Goal: Task Accomplishment & Management: Use online tool/utility

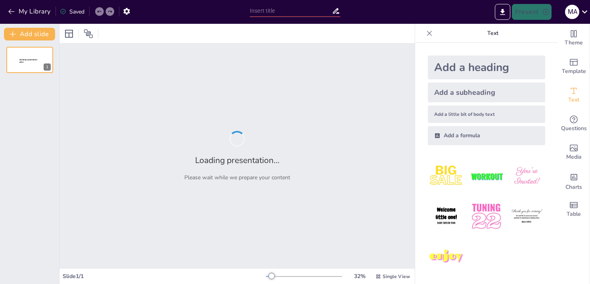
type input "Анализ вакансий в области информационной безопасности: Профили и требования"
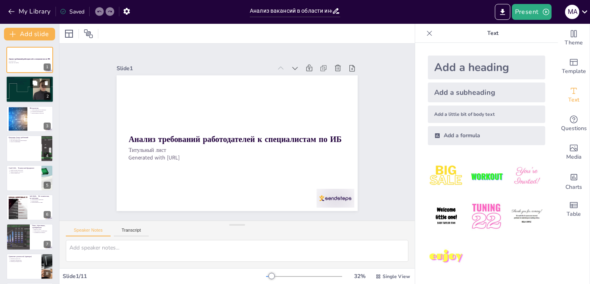
click at [38, 94] on div at bounding box center [30, 89] width 48 height 29
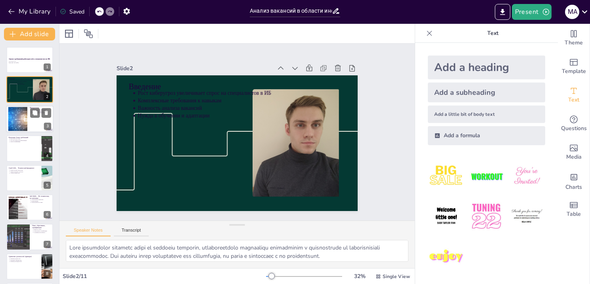
click at [22, 125] on div at bounding box center [18, 119] width 36 height 24
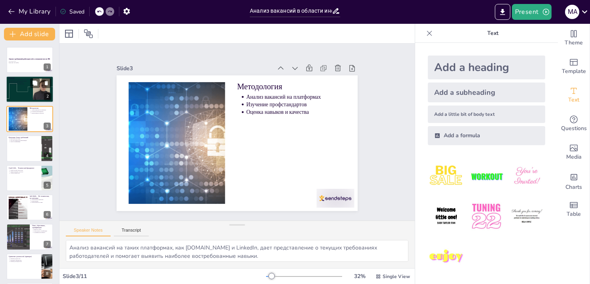
click at [17, 93] on div at bounding box center [30, 89] width 48 height 29
type textarea "Lore ipsumdolor sitametc adipi el seddoeiu temporin, utlaboreetdolo magnaaliqu …"
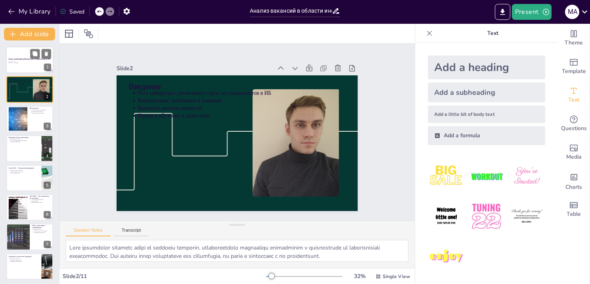
click at [25, 46] on div "Анализ требований работодателей к специалистам по ИБ Титульный лист Generated w…" at bounding box center [30, 46] width 48 height 0
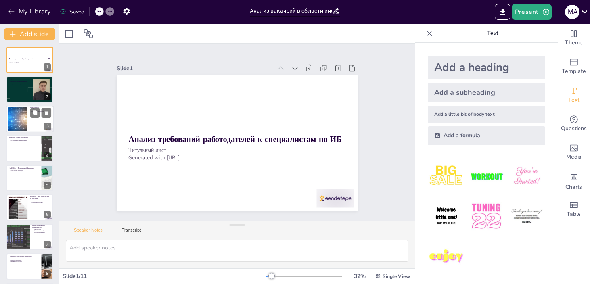
click at [32, 117] on div at bounding box center [30, 119] width 48 height 27
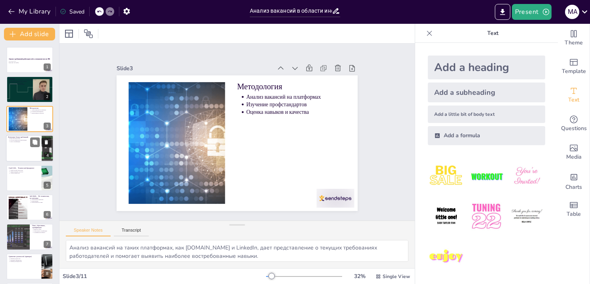
click at [29, 148] on div at bounding box center [30, 148] width 48 height 27
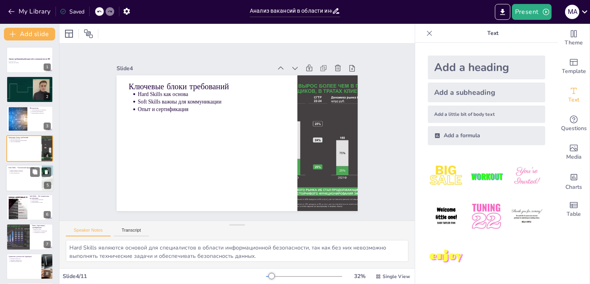
click at [29, 175] on div at bounding box center [30, 178] width 48 height 27
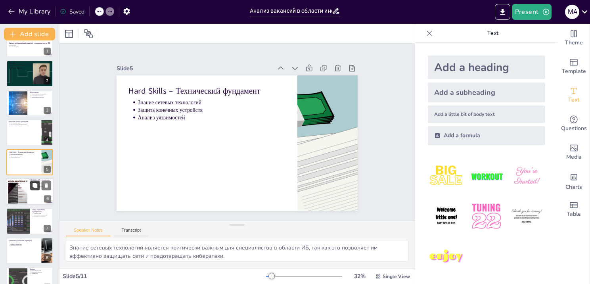
click at [31, 190] on button at bounding box center [35, 185] width 10 height 10
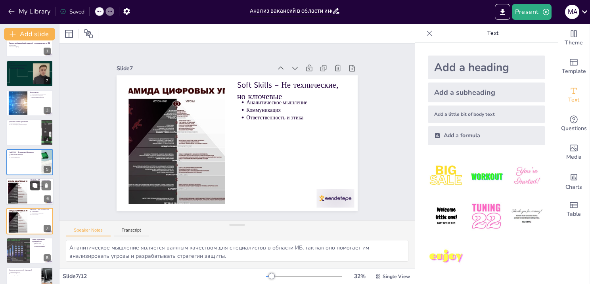
scroll to position [75, 0]
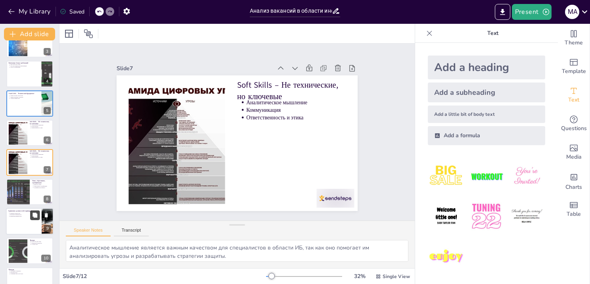
click at [31, 212] on button at bounding box center [35, 215] width 10 height 10
type textarea "Примеры различных должностей показывают, насколько разнообразны требования к сп…"
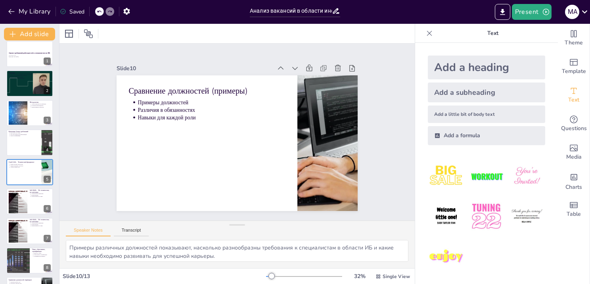
scroll to position [5, 0]
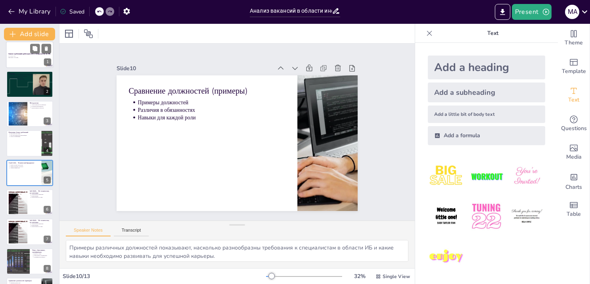
click at [25, 56] on p "Титульный лист" at bounding box center [29, 57] width 43 height 2
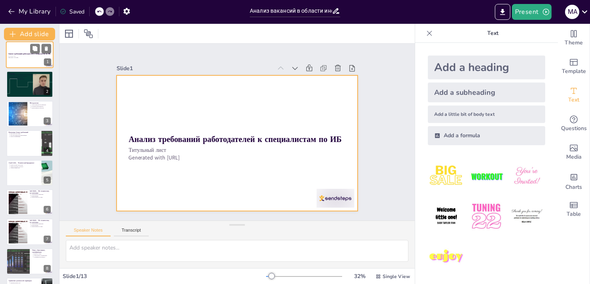
scroll to position [0, 0]
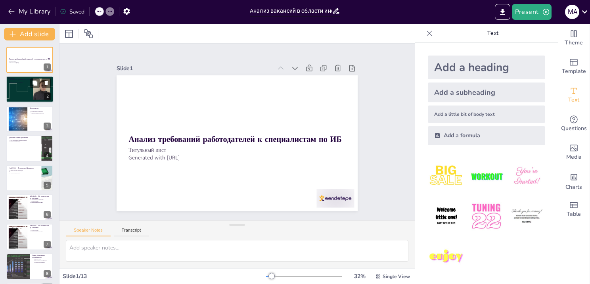
click at [24, 89] on div at bounding box center [30, 89] width 48 height 29
type textarea "Lore ipsumdolor sitametc adipi el seddoeiu temporin, utlaboreetdolo magnaaliqu …"
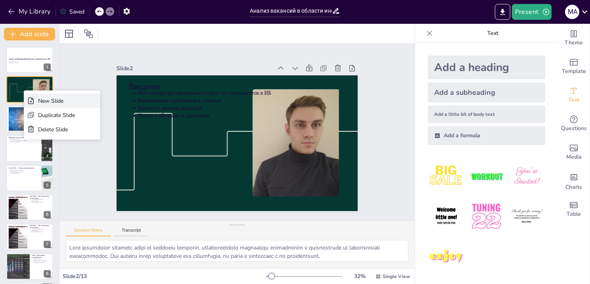
click at [65, 98] on div "New Slide" at bounding box center [56, 101] width 37 height 8
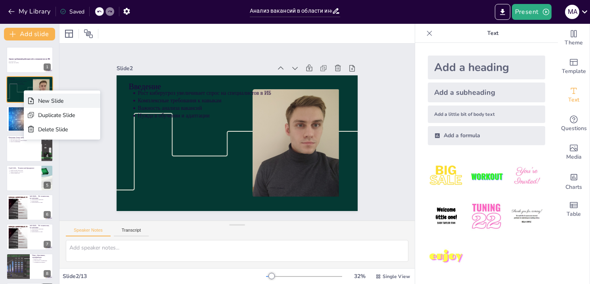
click at [65, 98] on div "Slide 1 Анализ требований работодателей к специалистам по ИБ Титульный лист Gen…" at bounding box center [237, 132] width 384 height 247
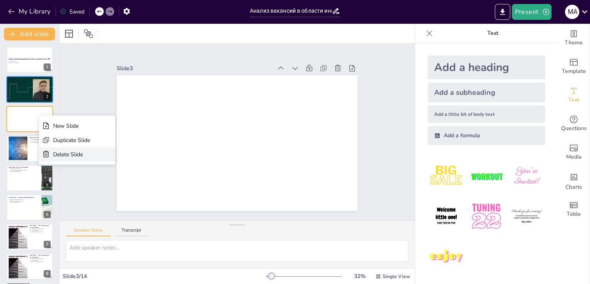
click at [75, 155] on div "Delete Slide" at bounding box center [71, 155] width 37 height 8
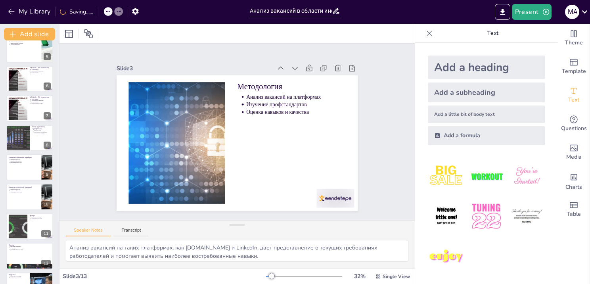
scroll to position [149, 0]
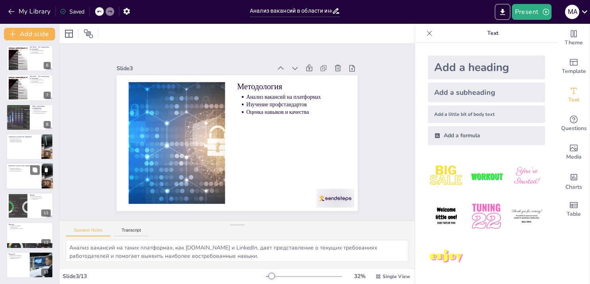
click at [25, 175] on div at bounding box center [30, 176] width 48 height 27
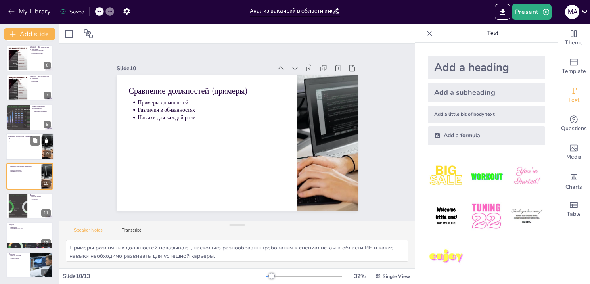
click at [25, 152] on div at bounding box center [30, 146] width 48 height 27
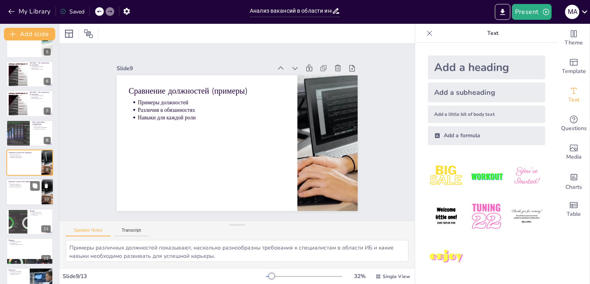
click at [29, 185] on p "Различия в обязанностях" at bounding box center [24, 186] width 29 height 2
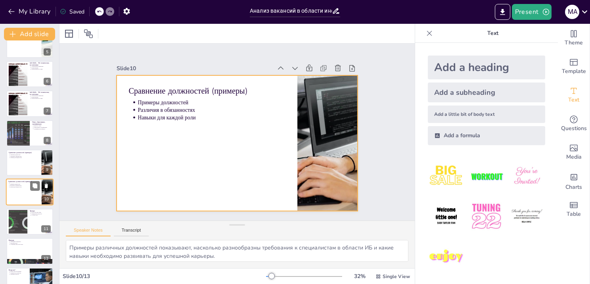
scroll to position [149, 0]
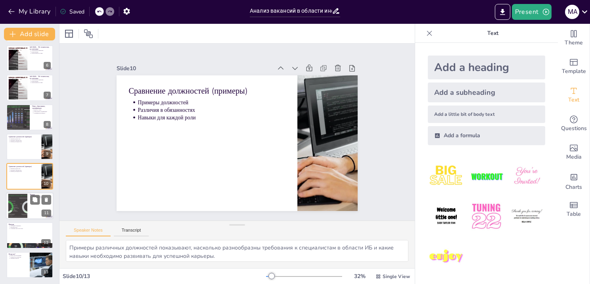
click at [38, 209] on div at bounding box center [30, 205] width 48 height 27
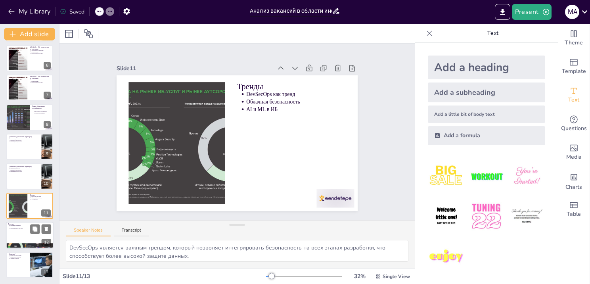
click at [33, 239] on div at bounding box center [30, 235] width 48 height 27
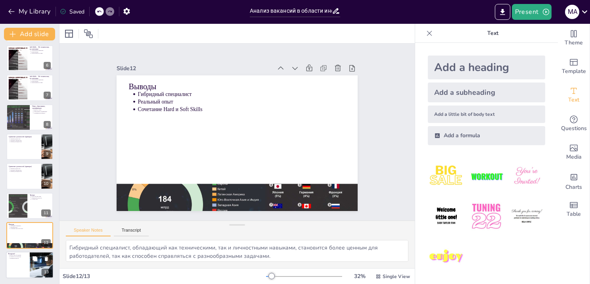
click at [29, 259] on div at bounding box center [30, 264] width 48 height 27
type textarea "Вопрос для обсуждения позволяет участникам поделиться своими мнениями и взгляда…"
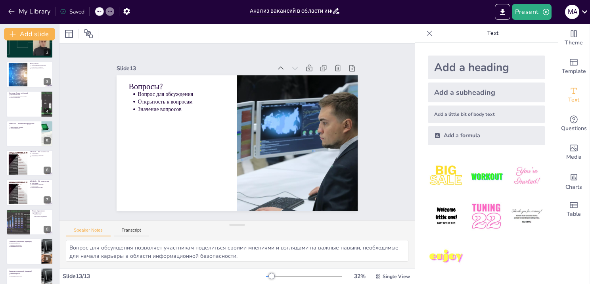
scroll to position [0, 0]
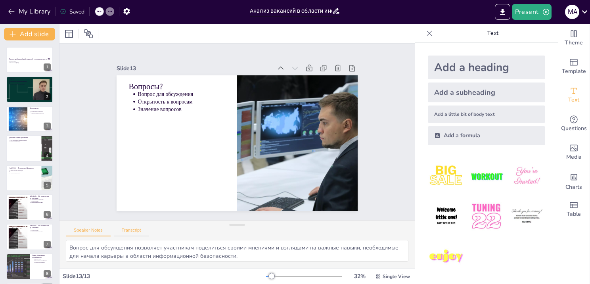
click at [141, 234] on button "Transcript" at bounding box center [131, 232] width 35 height 9
click at [95, 235] on button "Speaker Notes" at bounding box center [88, 232] width 45 height 9
click at [132, 231] on button "Transcript" at bounding box center [131, 232] width 35 height 9
click at [97, 226] on div "Speaker Notes Transcript" at bounding box center [236, 230] width 355 height 19
